Goal: Task Accomplishment & Management: Use online tool/utility

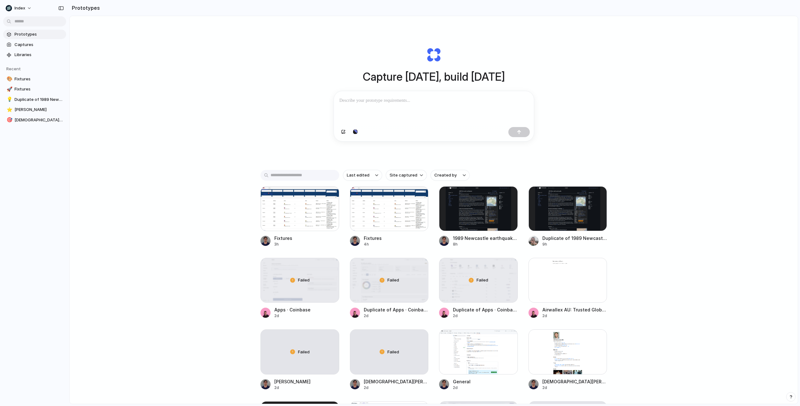
click at [309, 112] on div "Capture [DATE], build [DATE] Clone web app Clone screenshot Start from existing…" at bounding box center [434, 94] width 252 height 141
click at [359, 100] on p at bounding box center [434, 101] width 189 height 8
click at [270, 106] on div "Capture [DATE], build [DATE] Clone web app Clone screenshot Start from existing…" at bounding box center [434, 226] width 728 height 421
